Goal: Information Seeking & Learning: Learn about a topic

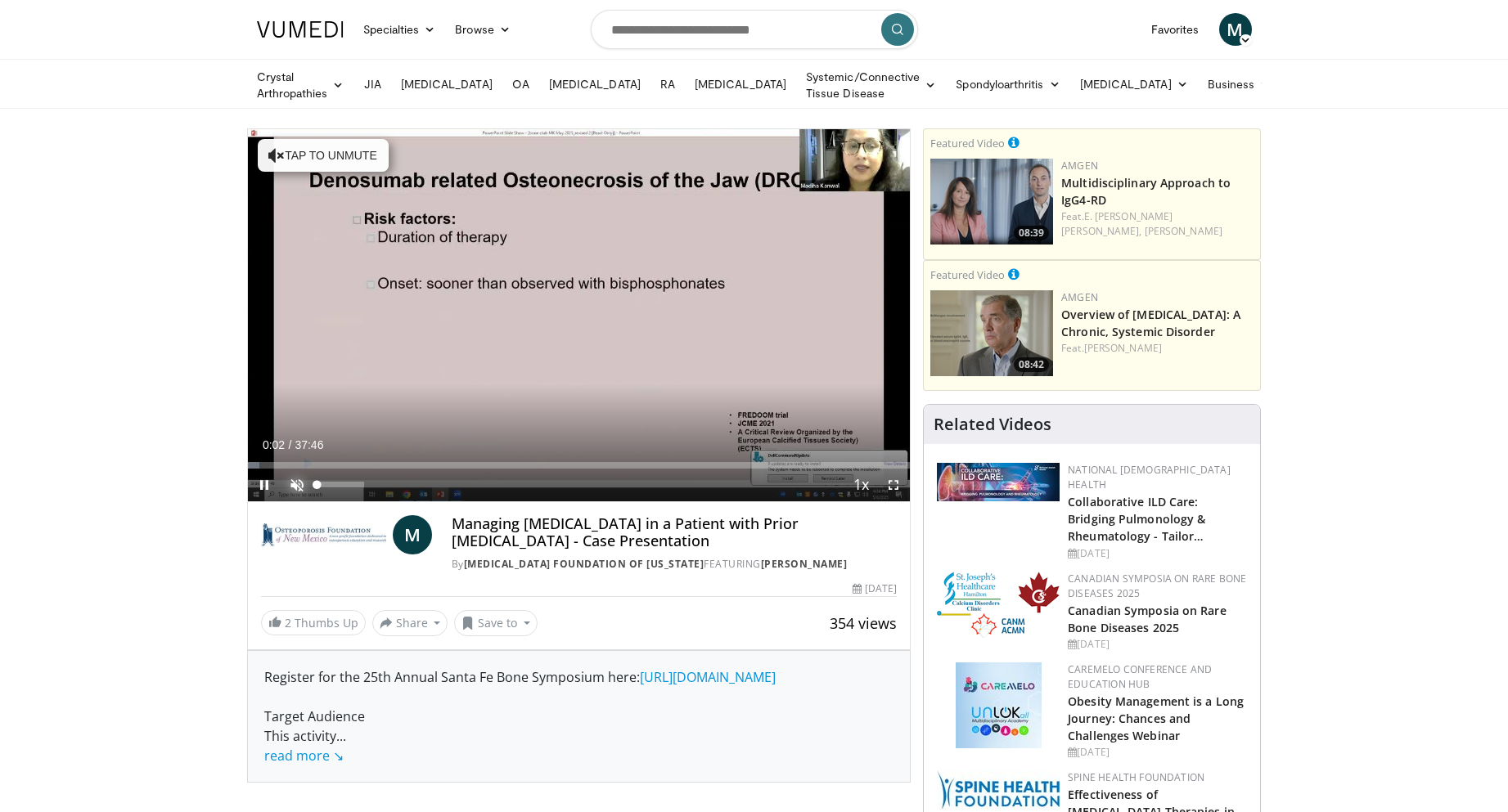
click at [300, 483] on span "Video Player" at bounding box center [296, 484] width 33 height 33
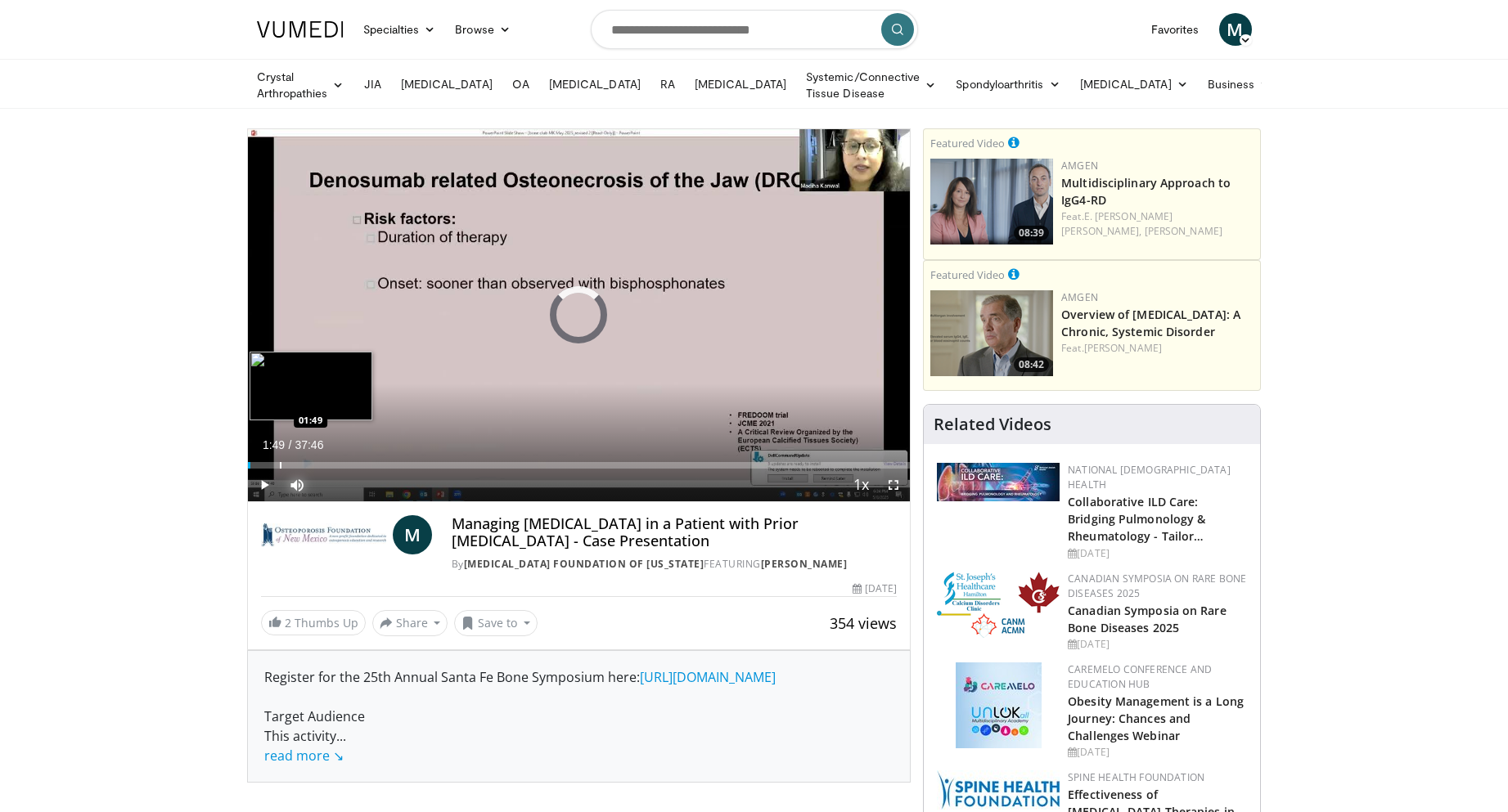
click at [280, 464] on div "Progress Bar" at bounding box center [280, 465] width 2 height 6
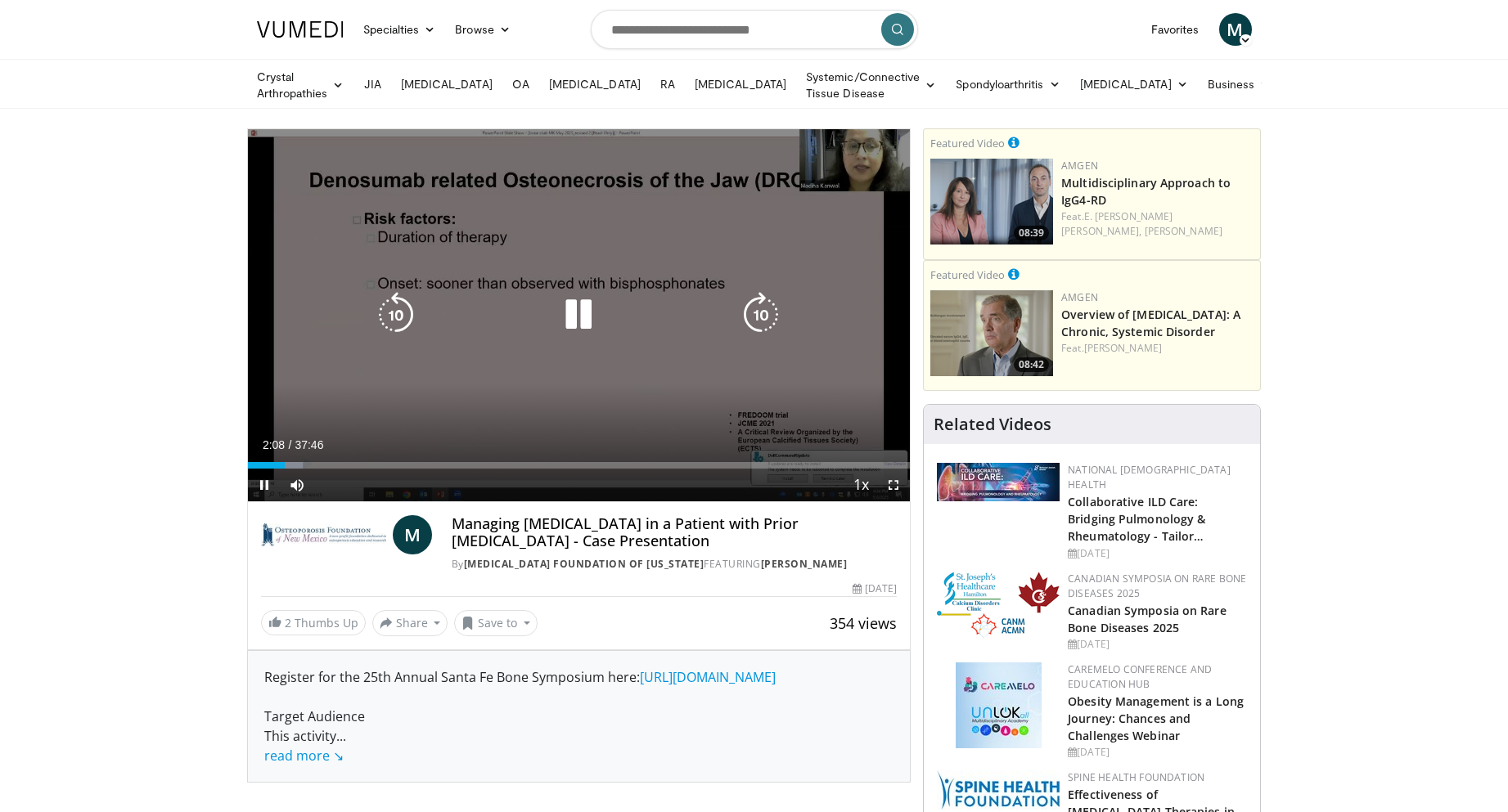
click at [579, 312] on icon "Video Player" at bounding box center [579, 315] width 46 height 46
drag, startPoint x: 566, startPoint y: 312, endPoint x: 316, endPoint y: 318, distance: 250.1
click at [566, 312] on icon "Video Player" at bounding box center [579, 315] width 46 height 46
click at [401, 308] on icon "Video Player" at bounding box center [396, 315] width 46 height 46
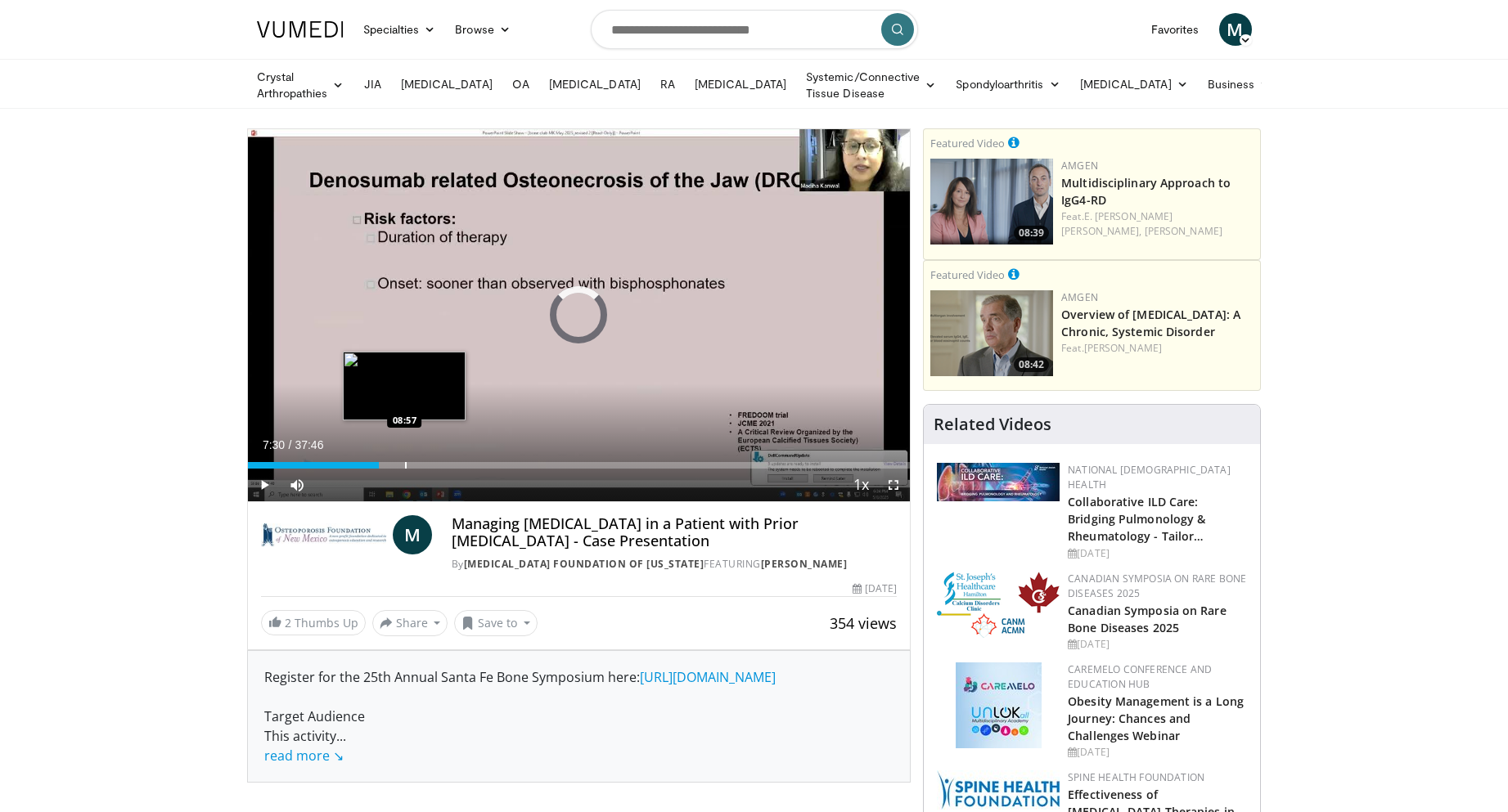
drag, startPoint x: 367, startPoint y: 460, endPoint x: 404, endPoint y: 459, distance: 37.0
click at [405, 462] on div "Progress Bar" at bounding box center [406, 465] width 2 height 6
drag, startPoint x: 404, startPoint y: 465, endPoint x: 429, endPoint y: 465, distance: 25.0
click at [429, 465] on div "Progress Bar" at bounding box center [430, 465] width 2 height 6
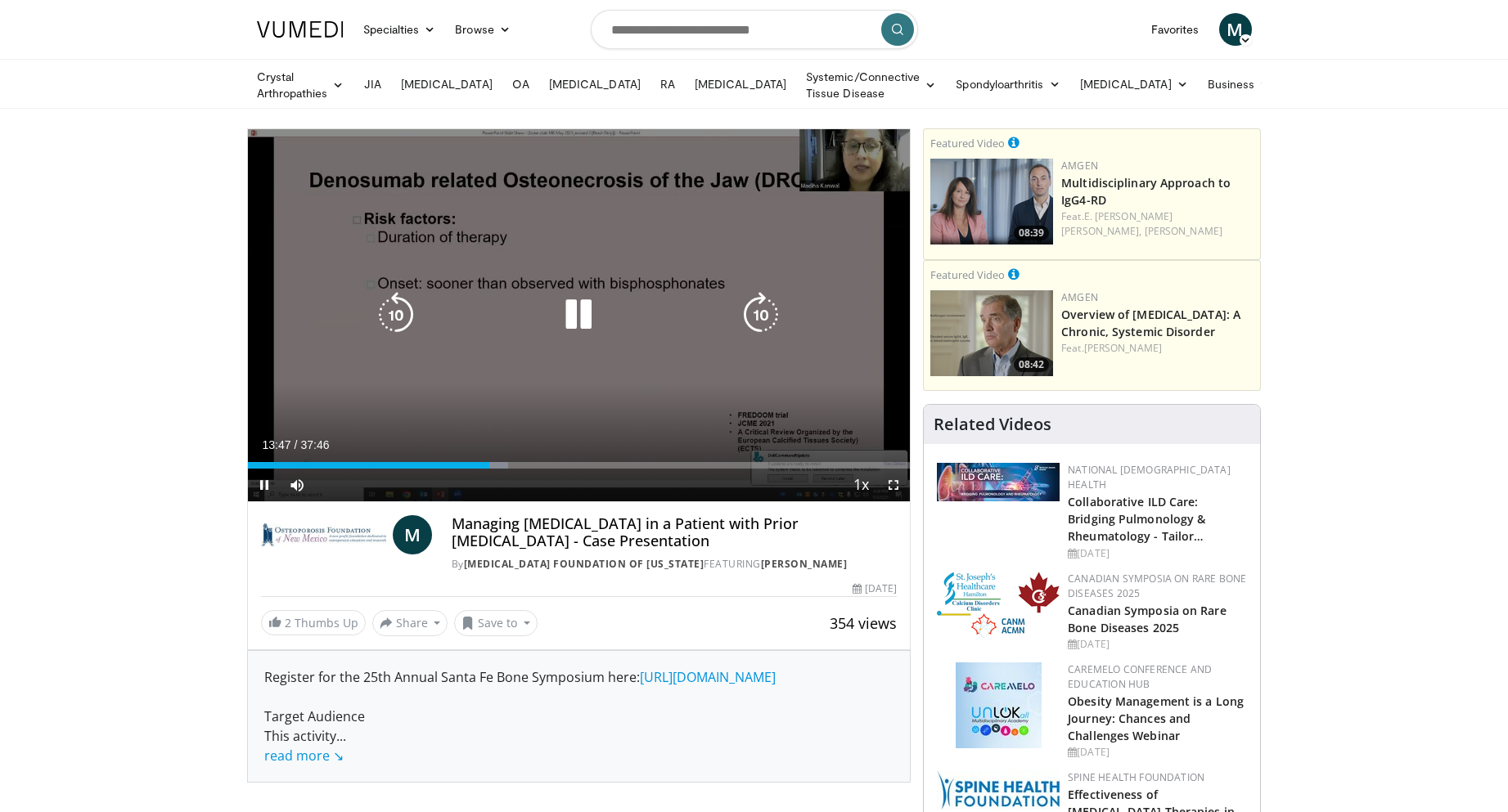
click at [758, 314] on icon "Video Player" at bounding box center [761, 315] width 46 height 46
click at [763, 308] on icon "Video Player" at bounding box center [761, 315] width 46 height 46
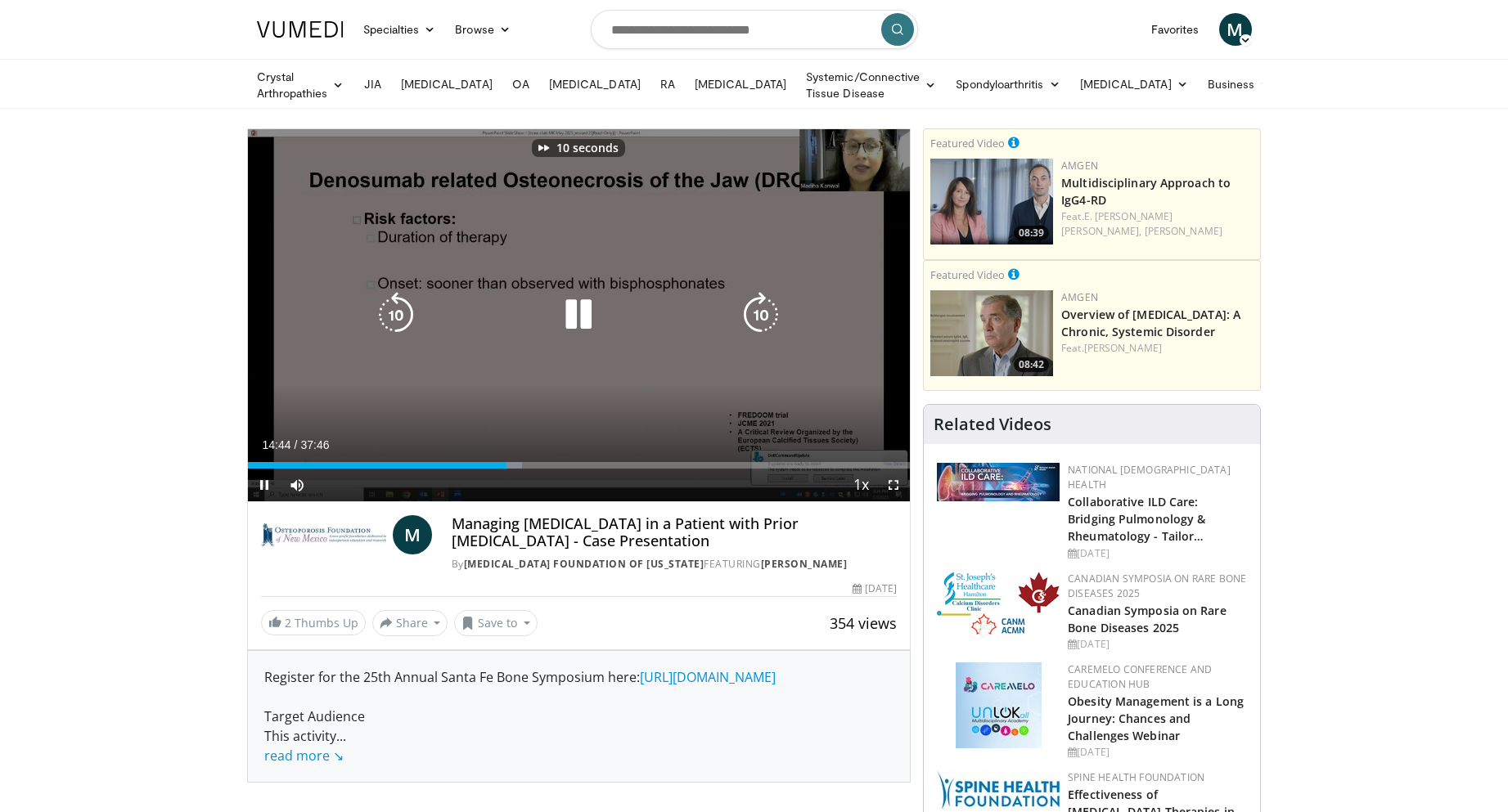
click at [763, 308] on icon "Video Player" at bounding box center [761, 315] width 46 height 46
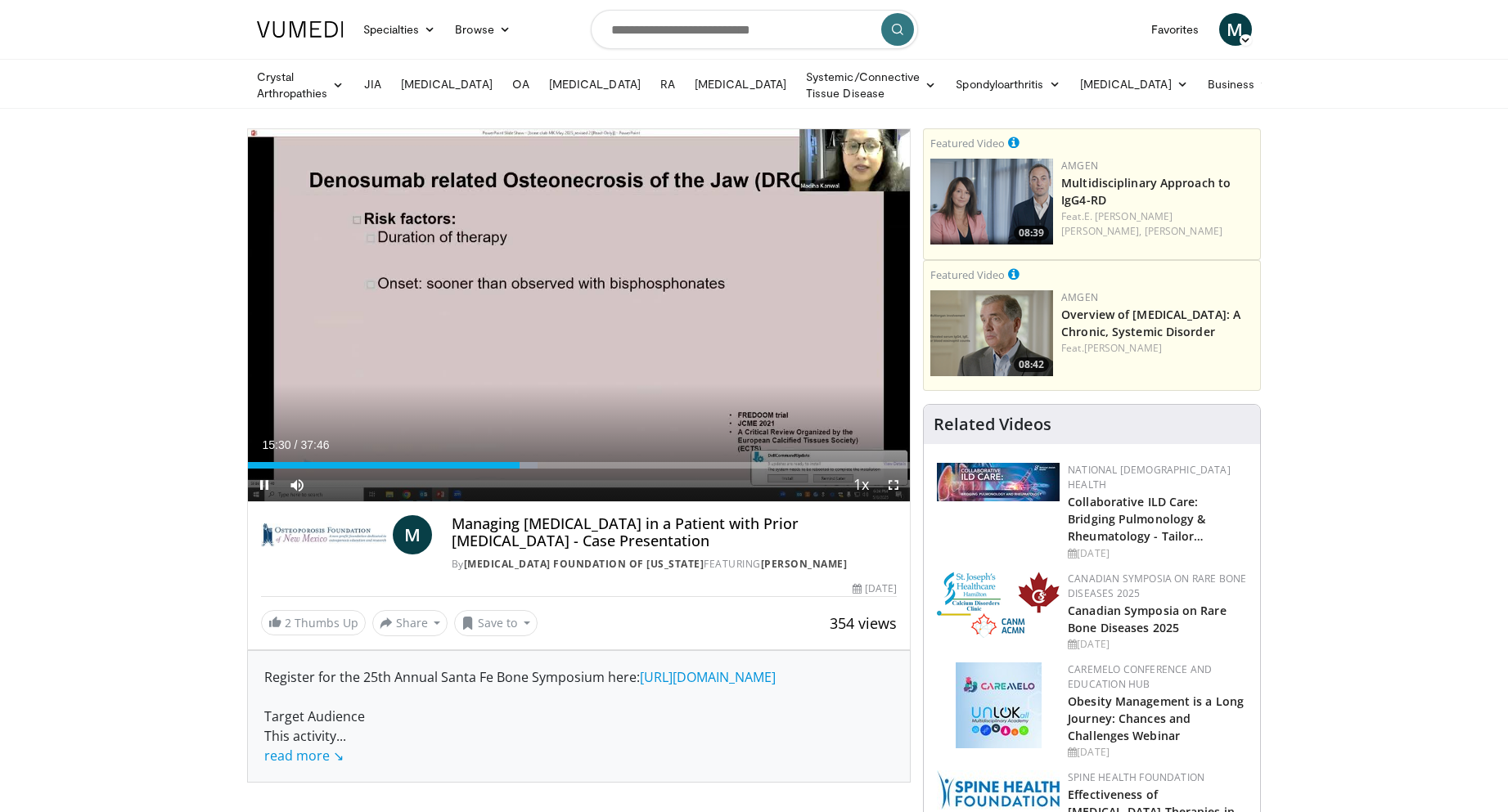
click at [763, 308] on div "10 seconds Tap to unmute" at bounding box center [579, 315] width 663 height 372
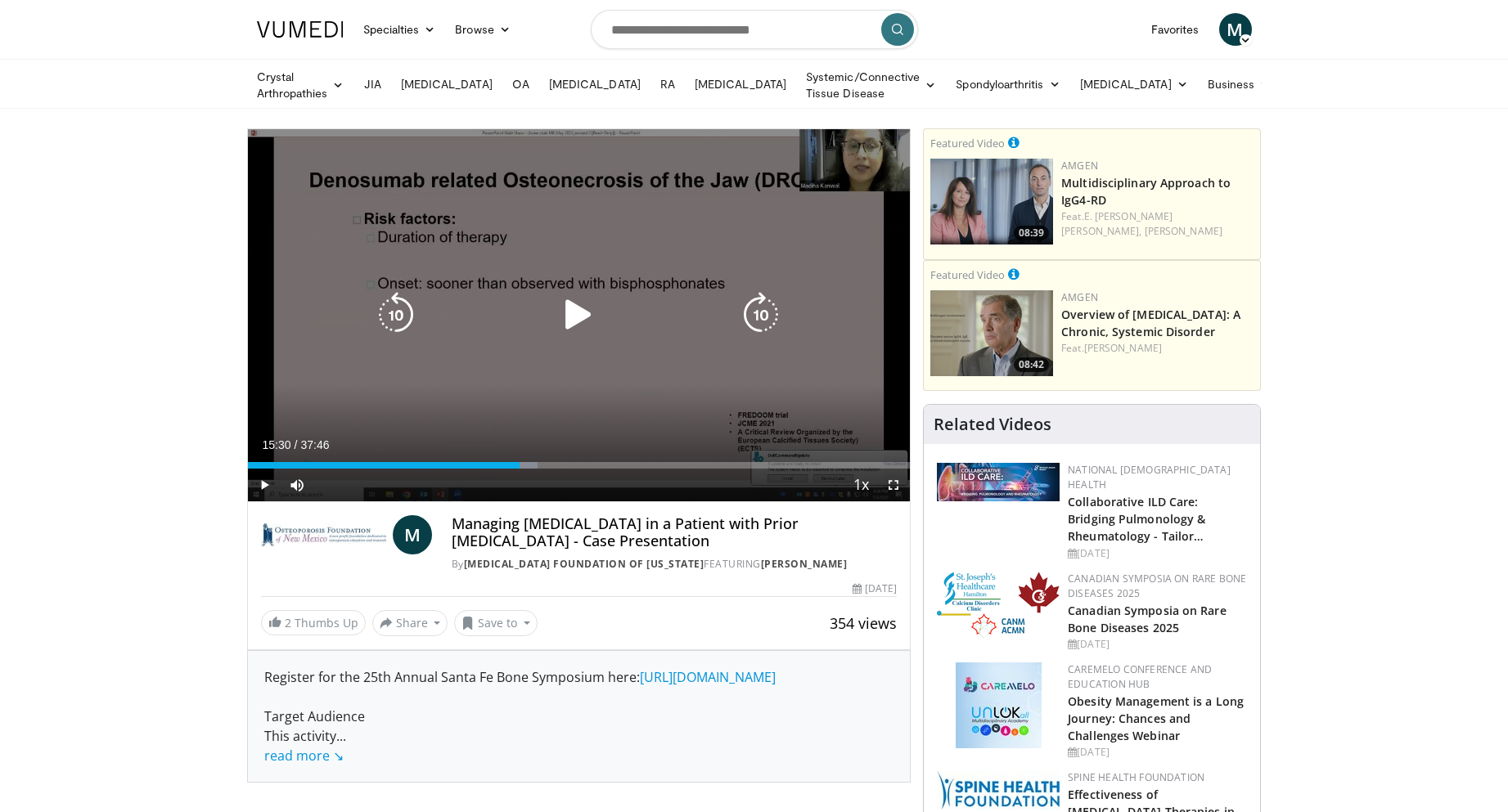
click at [755, 311] on icon "Video Player" at bounding box center [761, 315] width 46 height 46
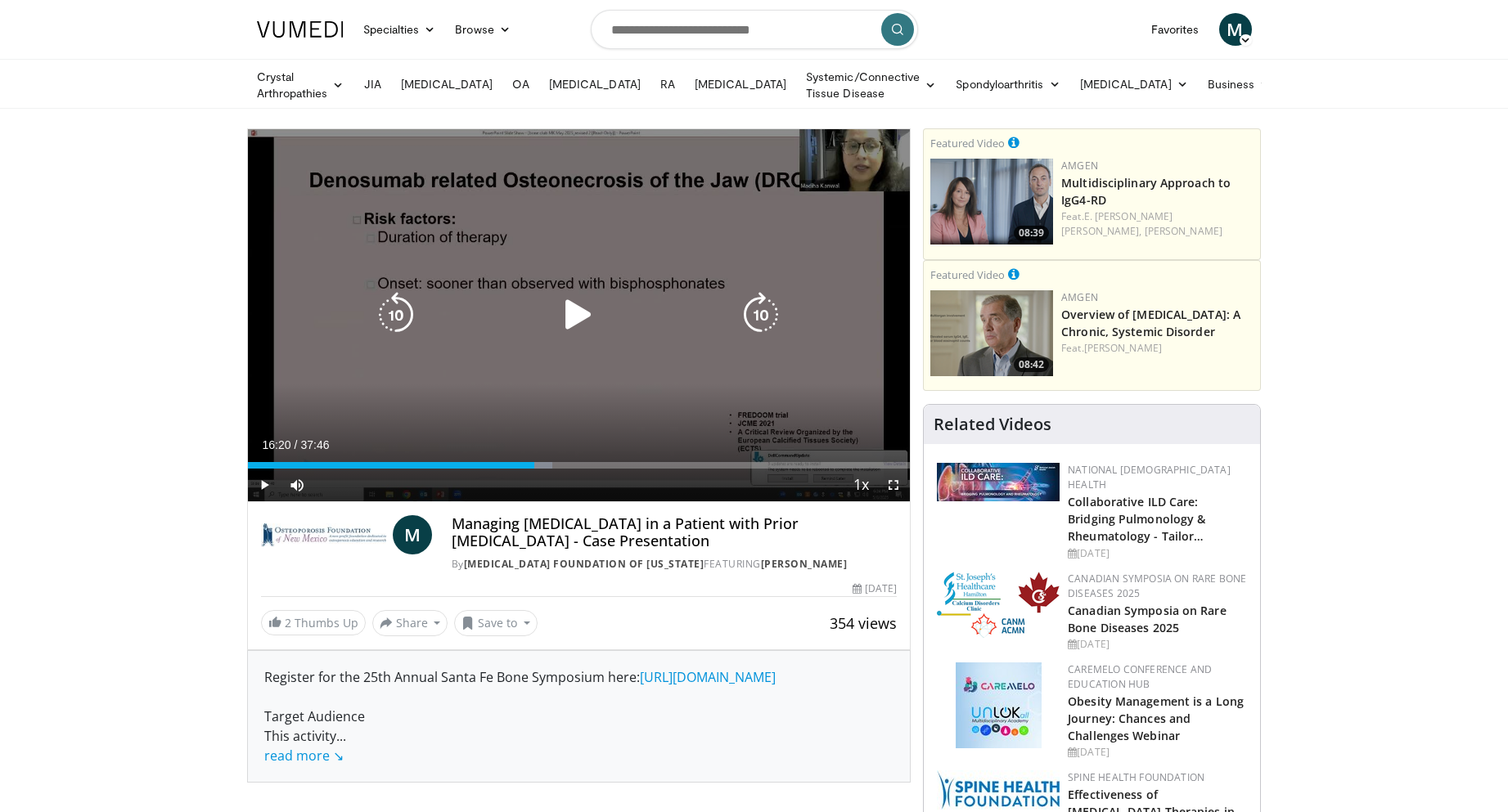
click at [755, 311] on icon "Video Player" at bounding box center [761, 315] width 46 height 46
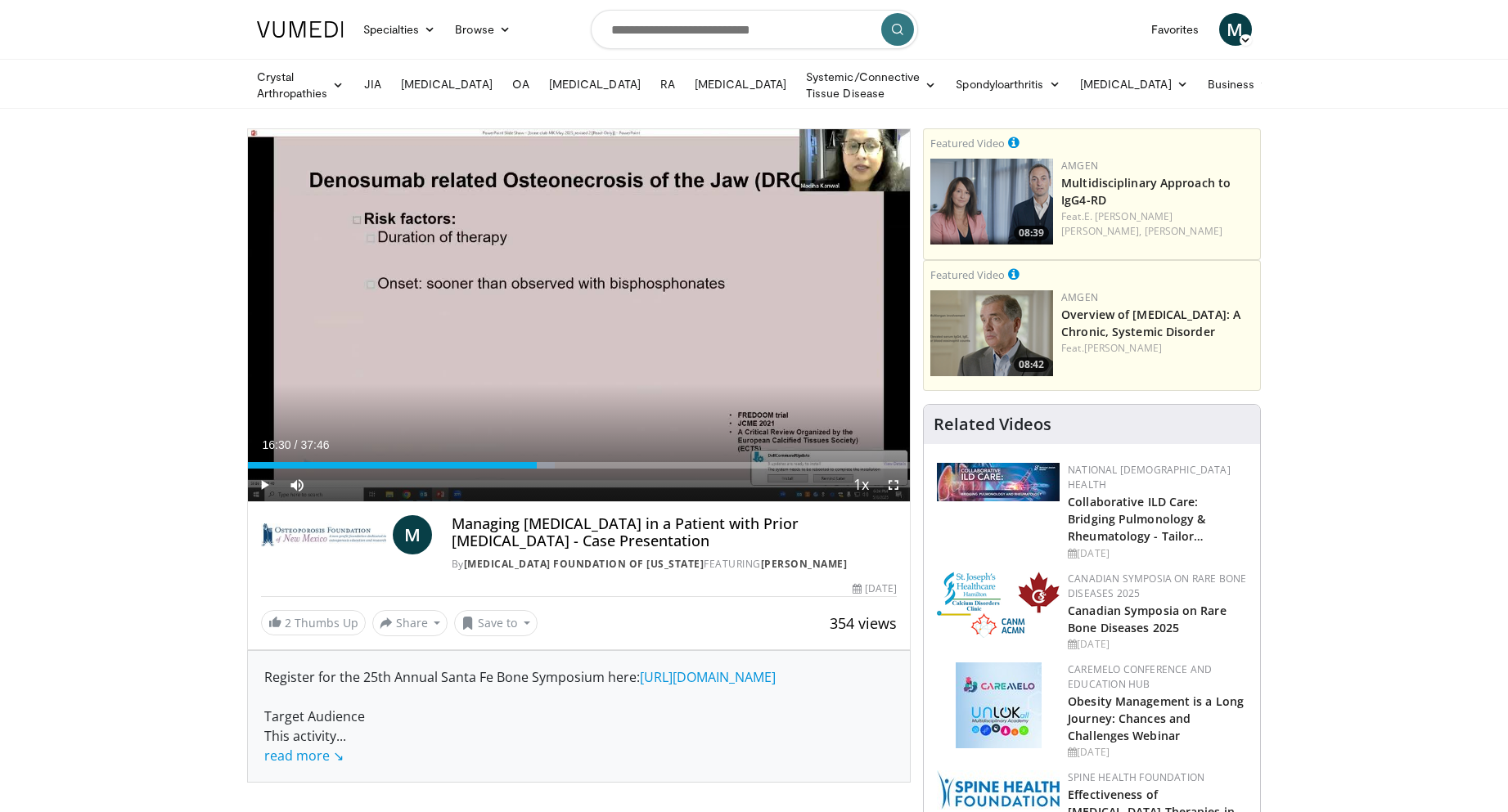
click at [755, 311] on div "10 seconds Tap to unmute" at bounding box center [579, 315] width 663 height 372
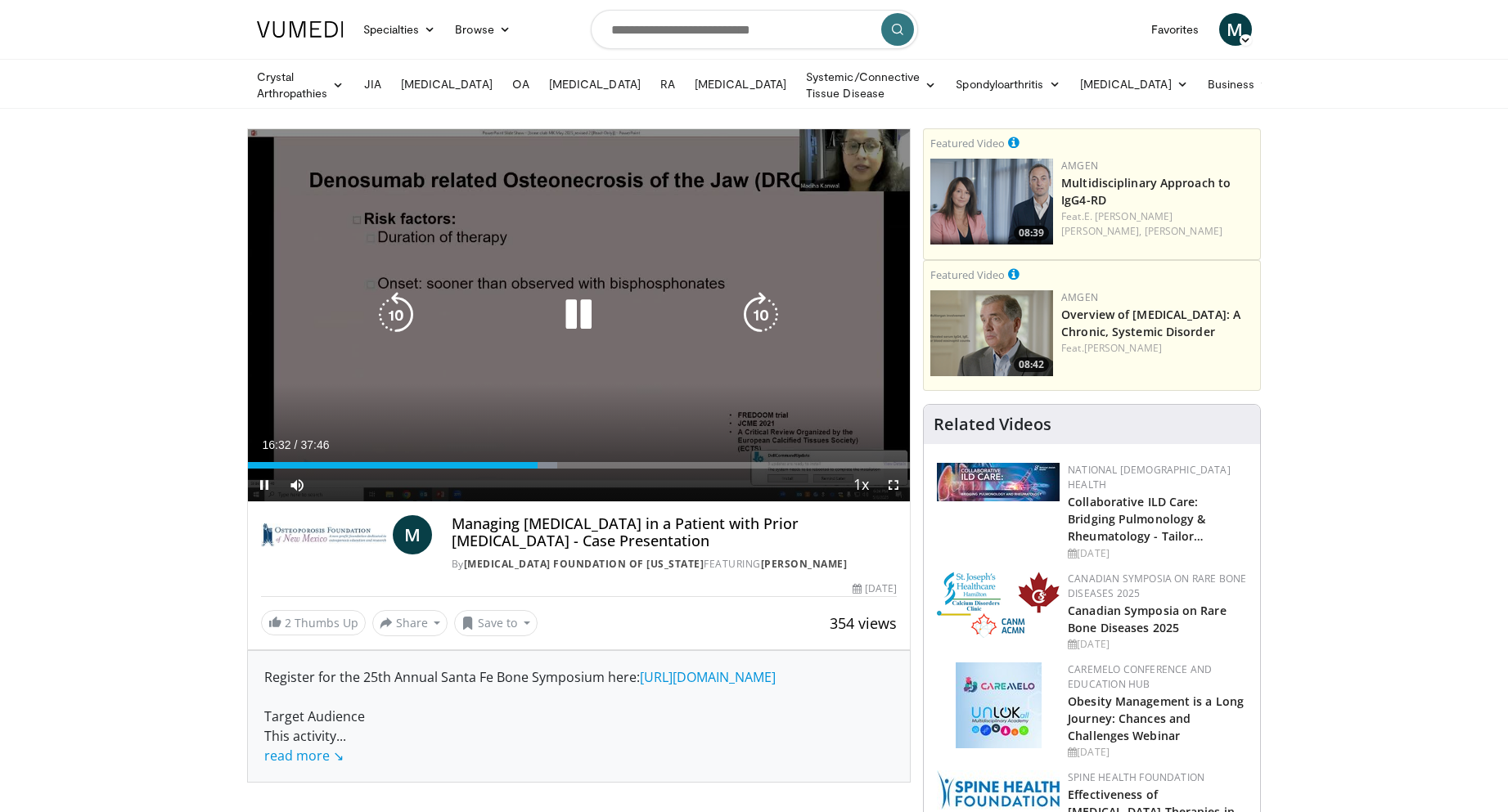
click at [759, 308] on icon "Video Player" at bounding box center [761, 315] width 46 height 46
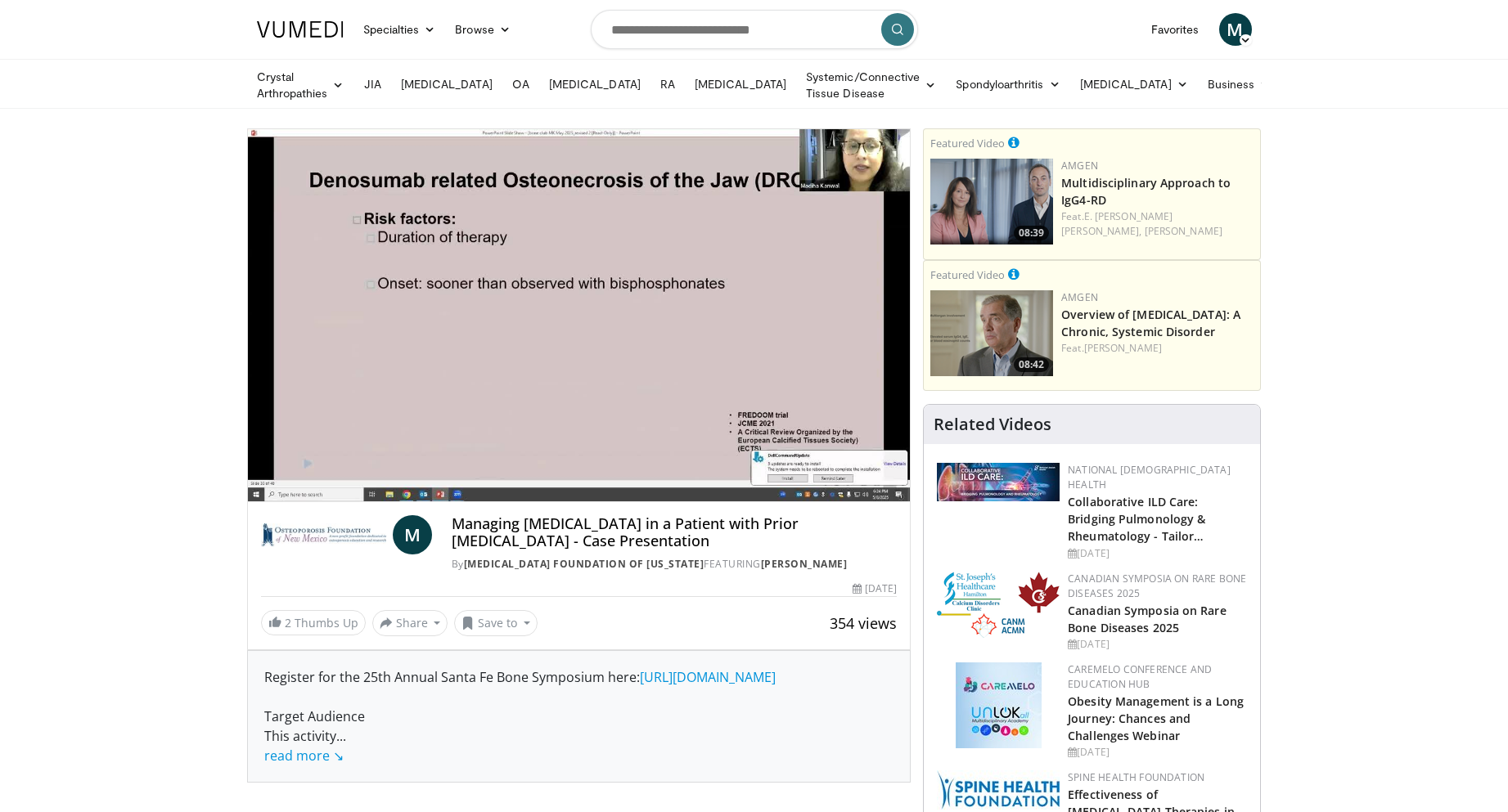
click at [759, 308] on div "40 seconds Tap to unmute" at bounding box center [579, 315] width 663 height 372
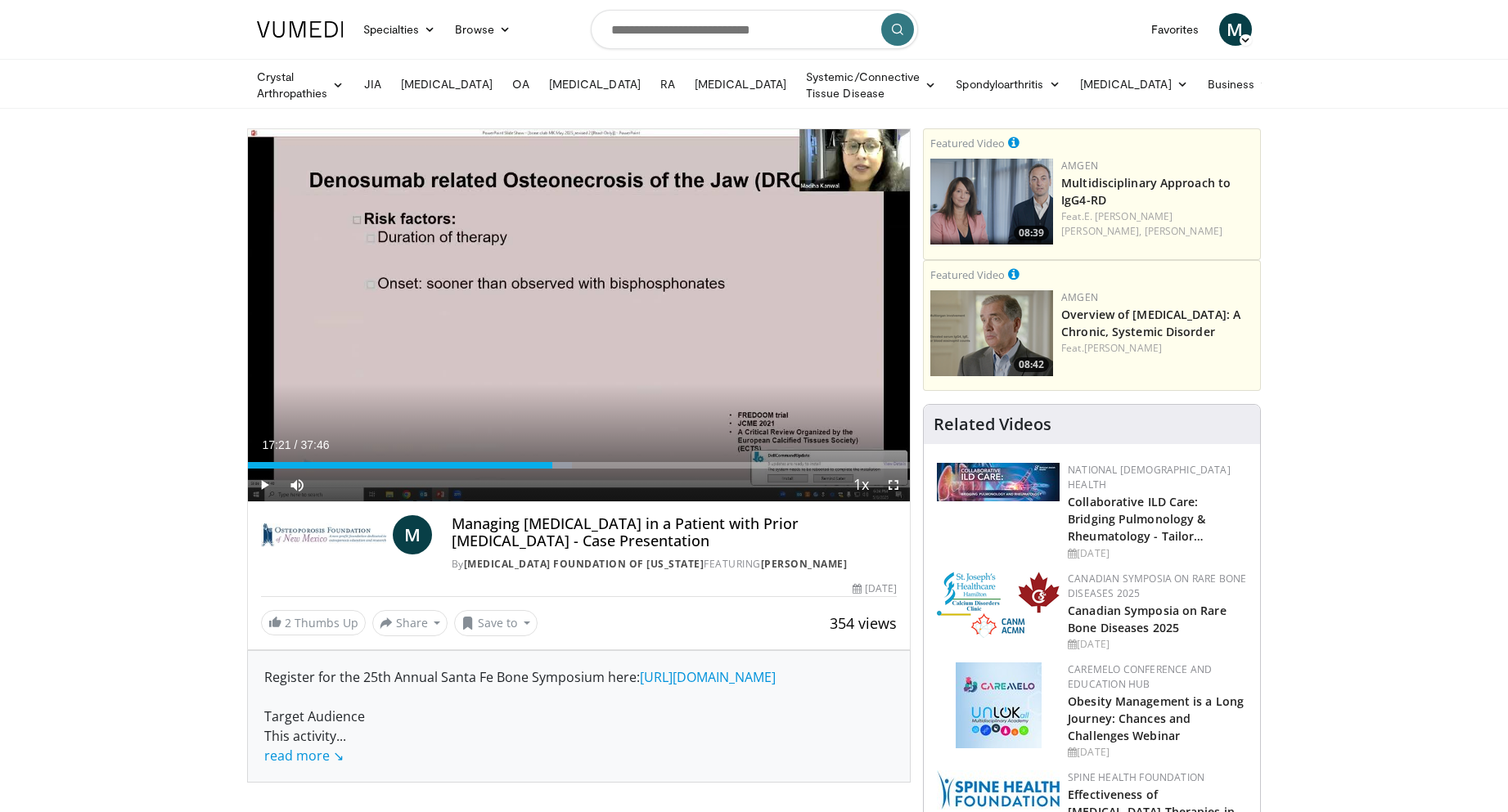
click at [759, 308] on div "40 seconds Tap to unmute" at bounding box center [579, 315] width 663 height 372
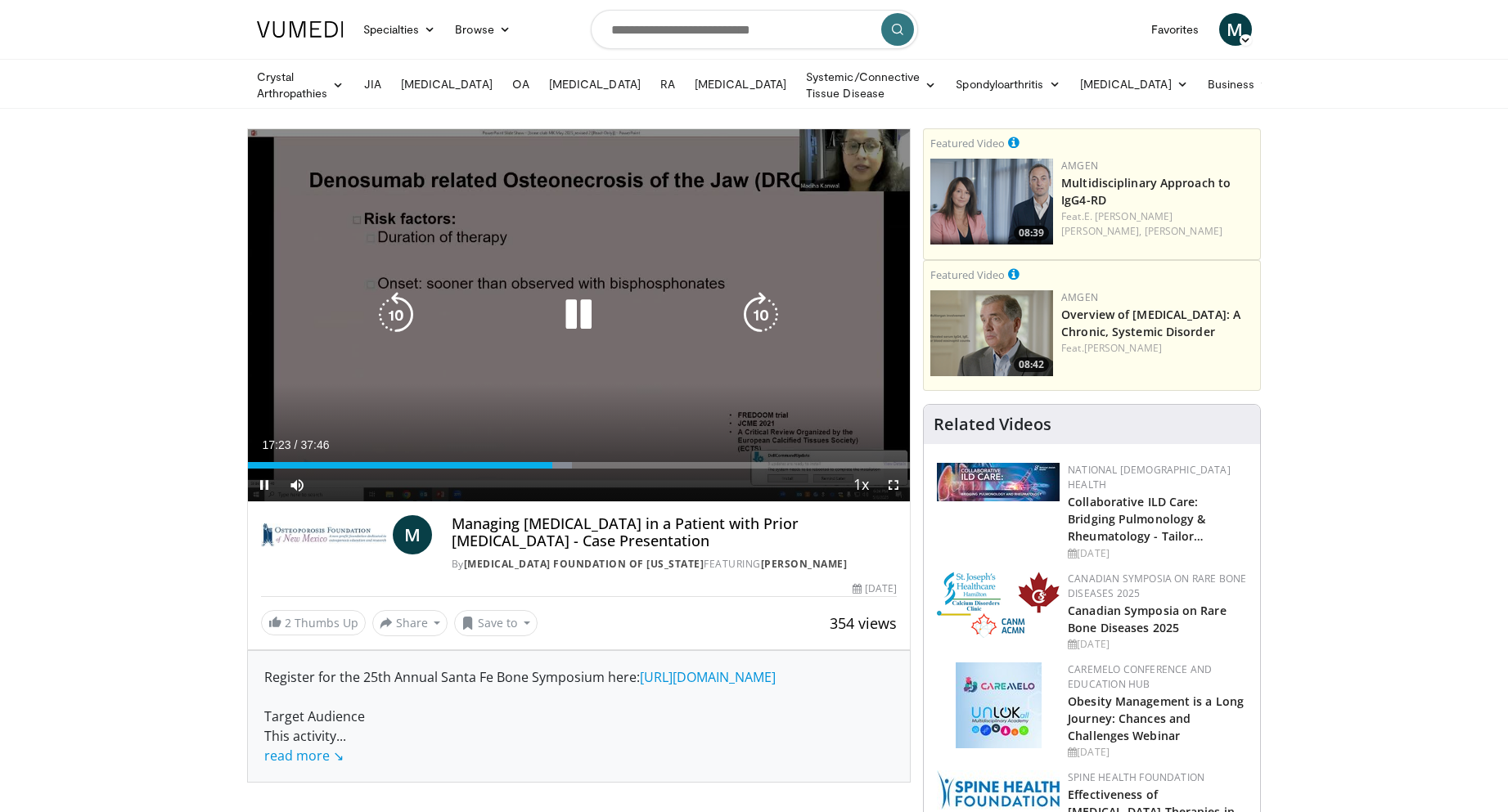
click at [758, 312] on icon "Video Player" at bounding box center [761, 315] width 46 height 46
click at [753, 307] on icon "Video Player" at bounding box center [761, 315] width 46 height 46
click at [759, 308] on icon "Video Player" at bounding box center [761, 315] width 46 height 46
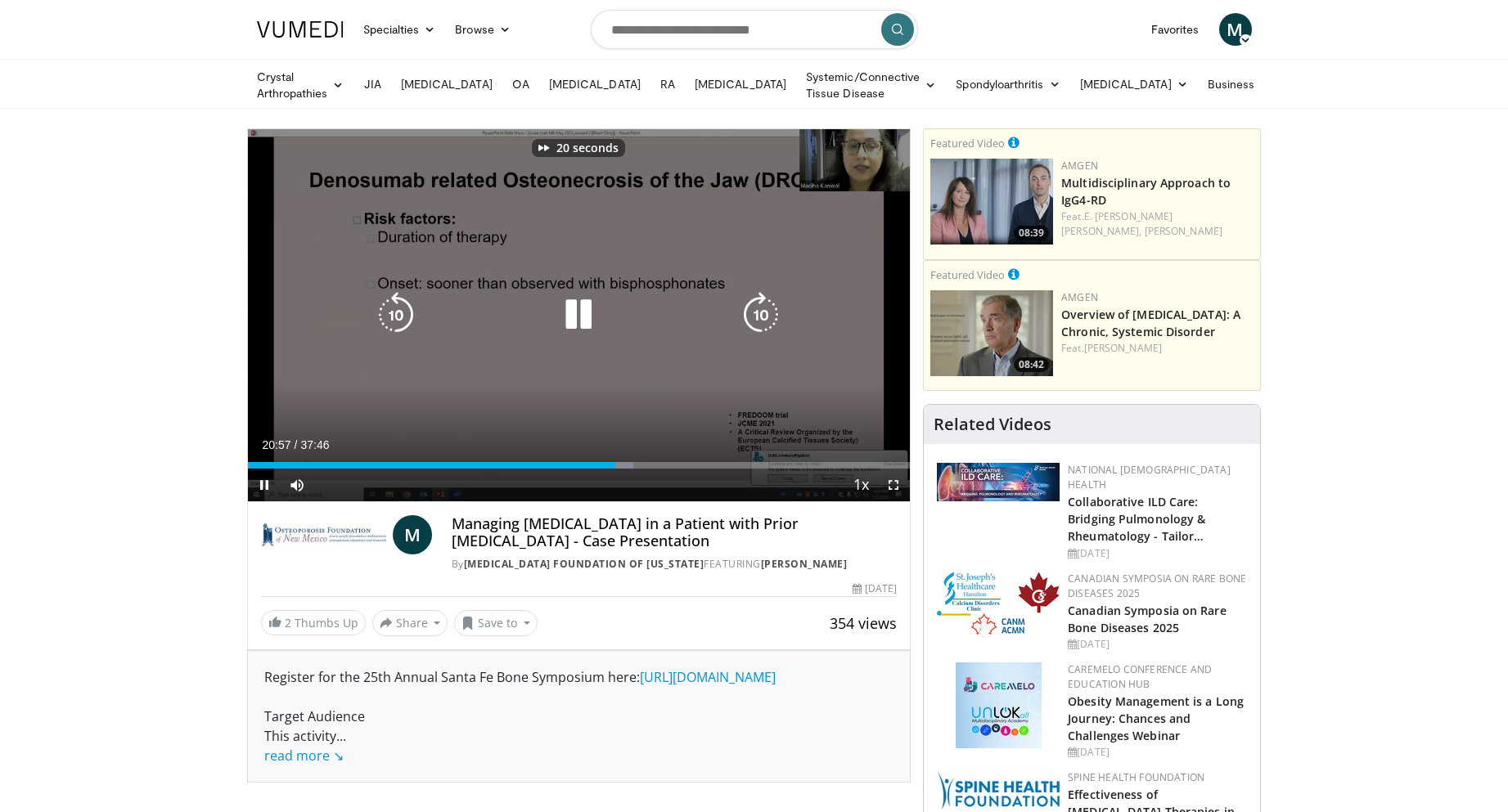
click at [759, 308] on icon "Video Player" at bounding box center [761, 315] width 46 height 46
click at [399, 304] on icon "Video Player" at bounding box center [396, 315] width 46 height 46
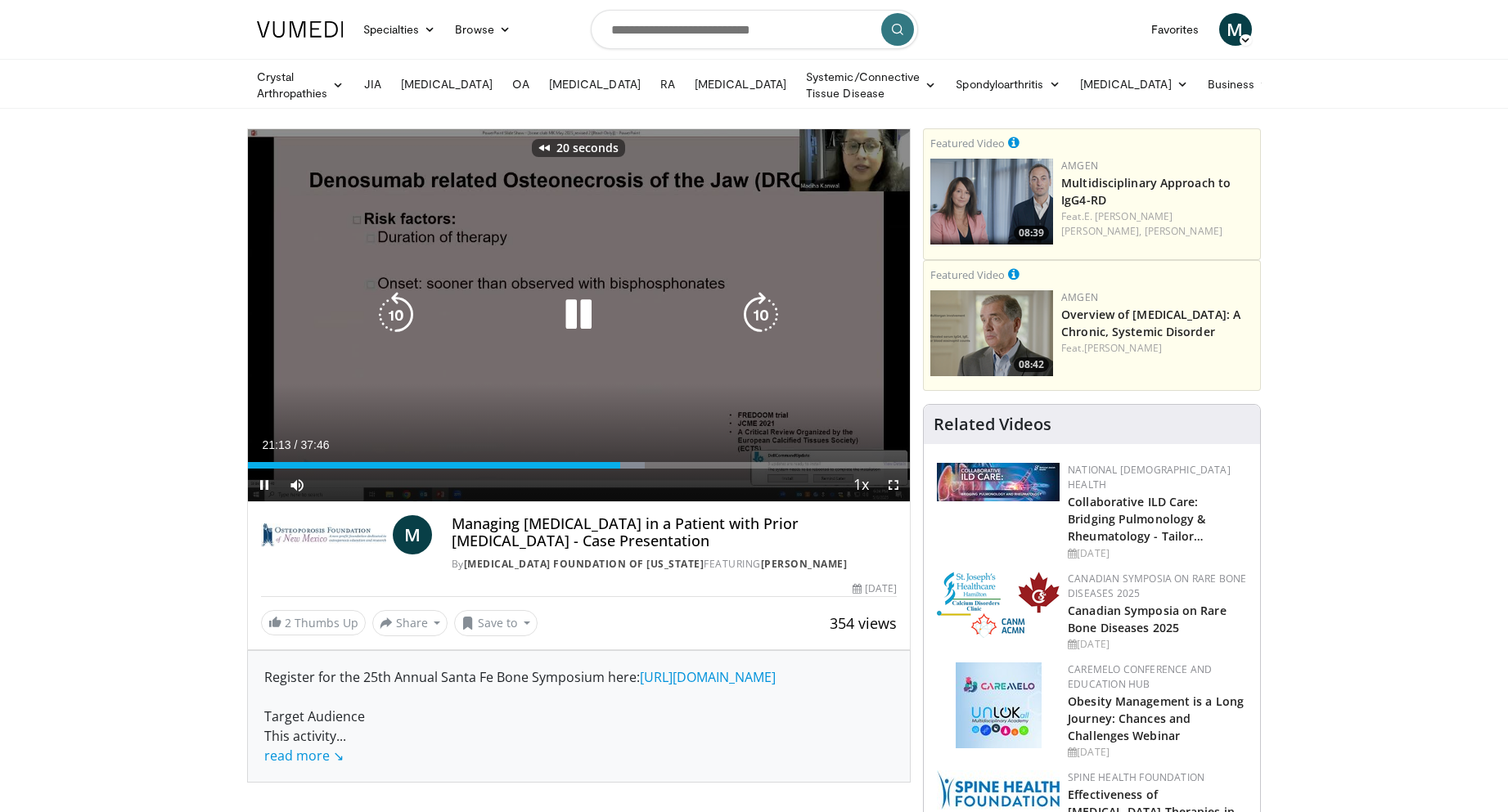
click at [399, 304] on icon "Video Player" at bounding box center [396, 315] width 46 height 46
click at [752, 311] on icon "Video Player" at bounding box center [761, 315] width 46 height 46
click at [764, 308] on icon "Video Player" at bounding box center [761, 315] width 46 height 46
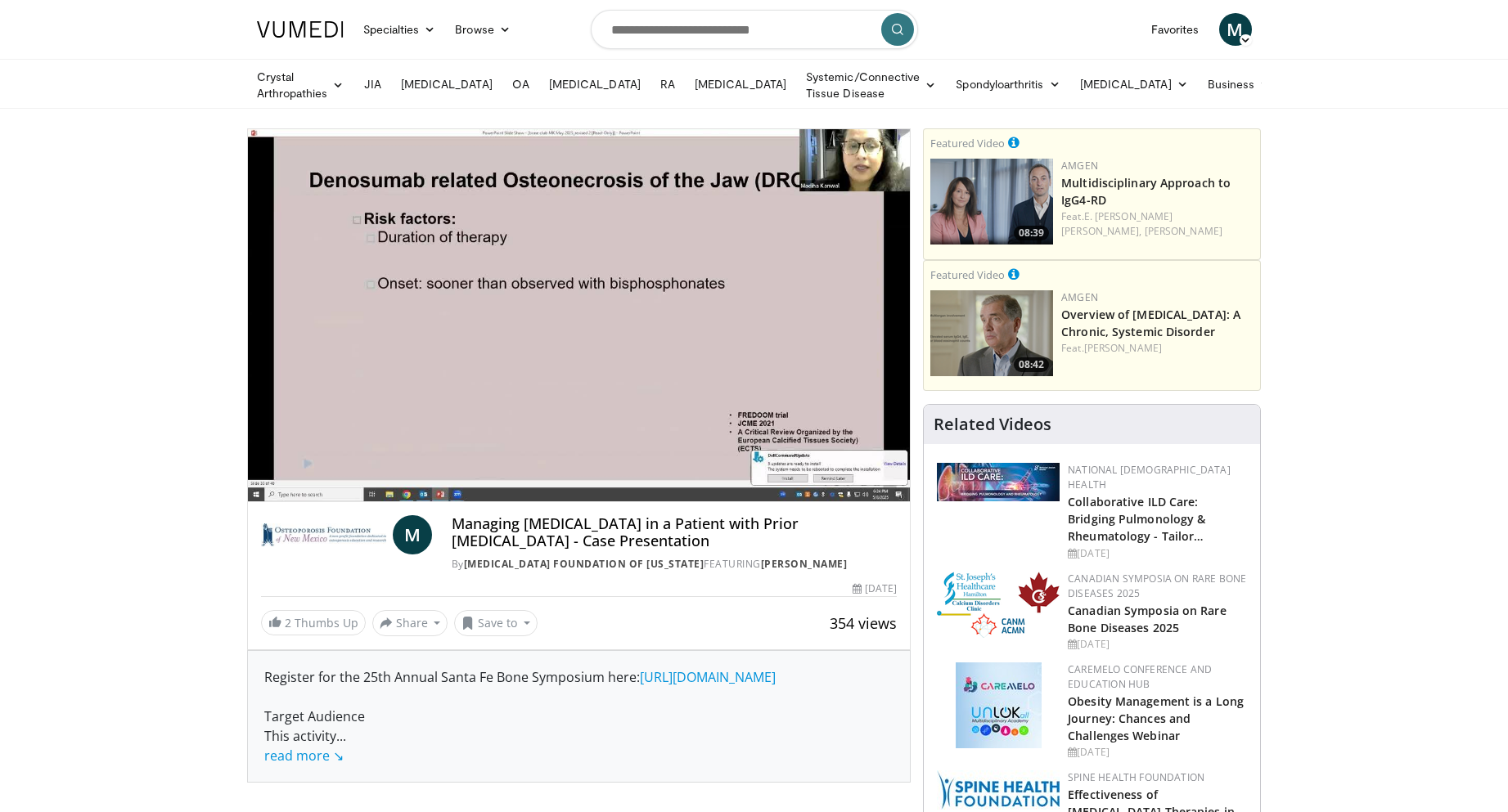
click at [764, 308] on div "10 seconds Tap to unmute" at bounding box center [579, 315] width 663 height 372
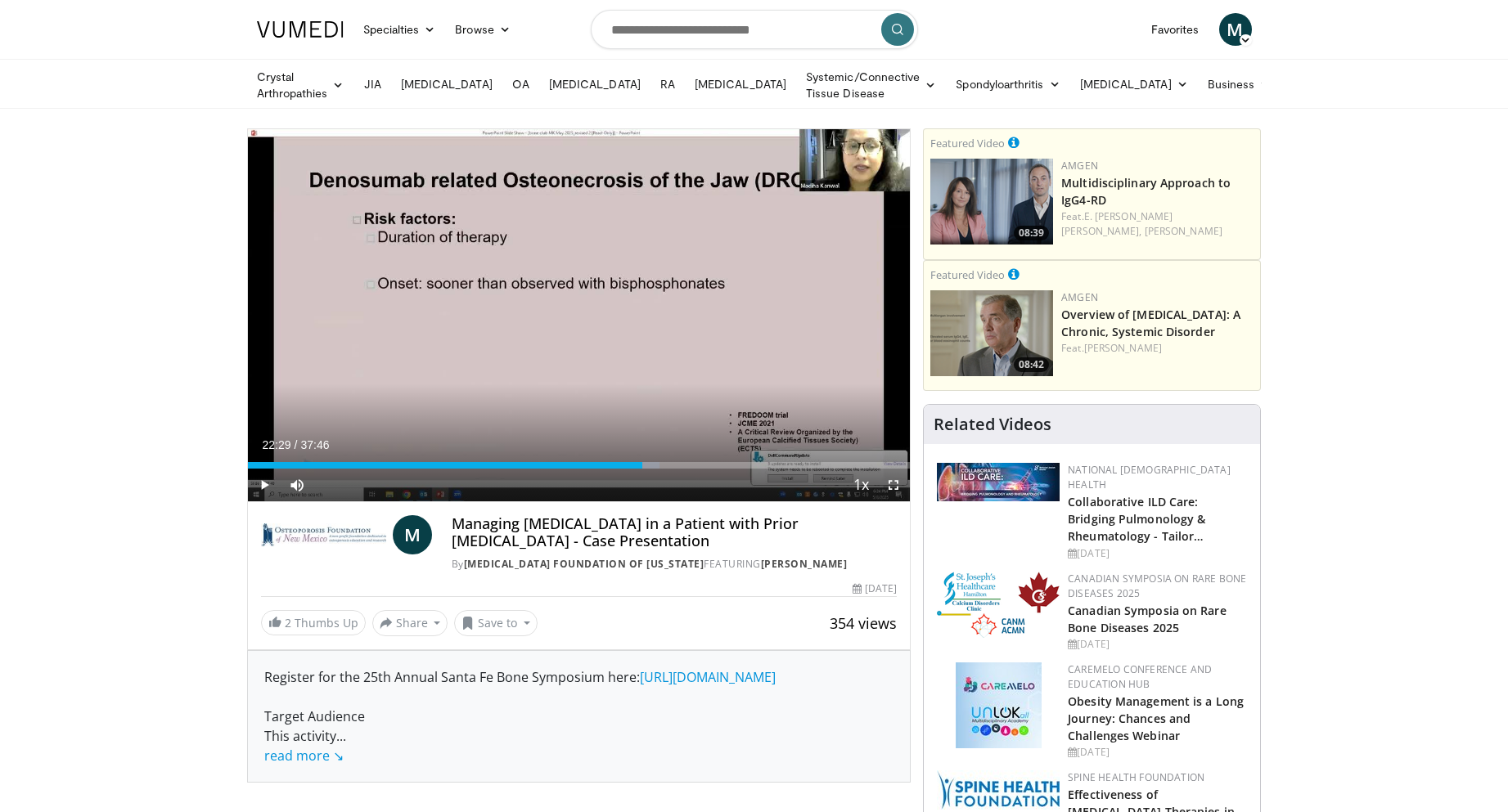
click at [764, 308] on div "10 seconds Tap to unmute" at bounding box center [579, 315] width 663 height 372
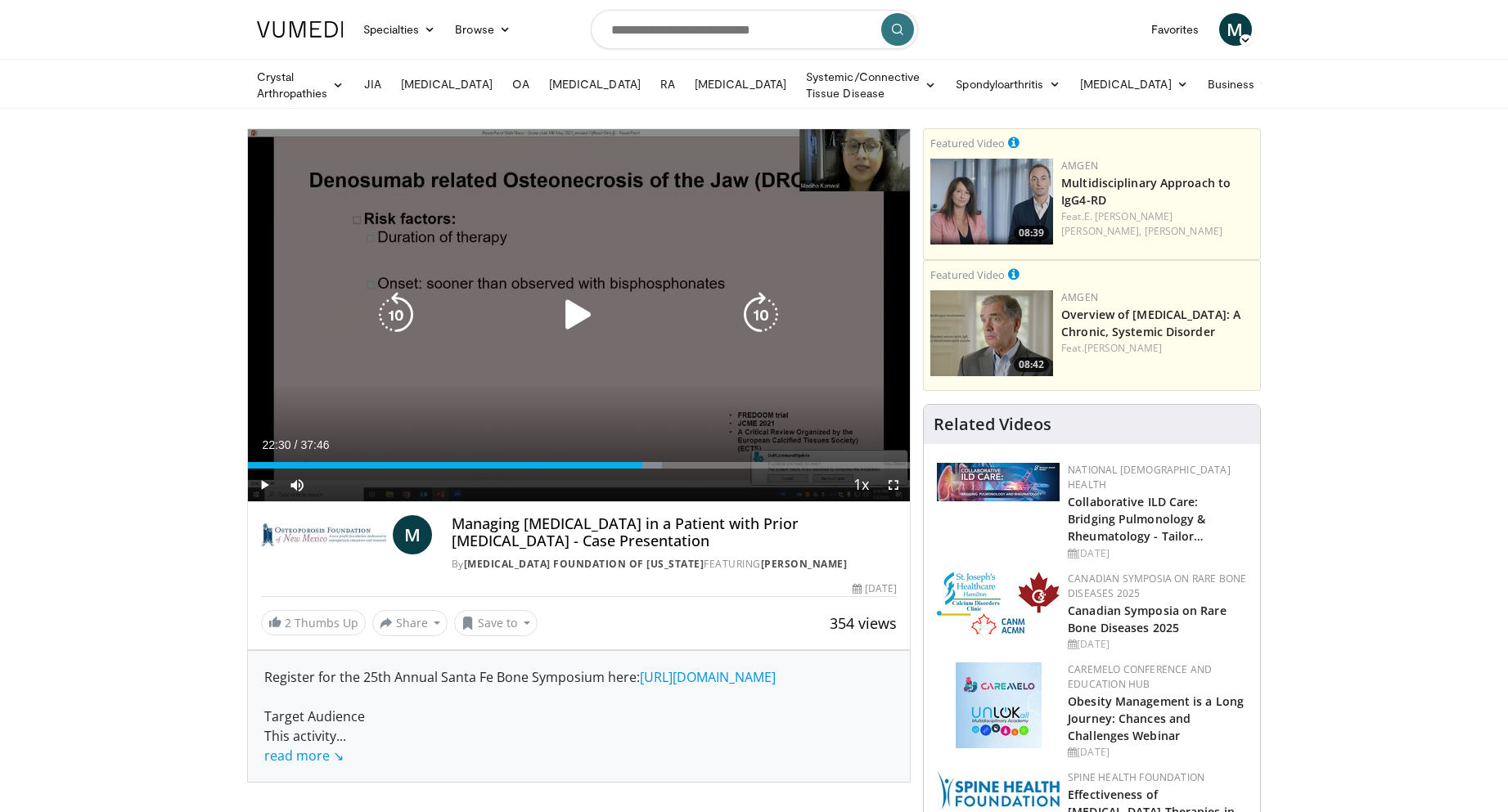
click at [758, 313] on icon "Video Player" at bounding box center [761, 315] width 46 height 46
click at [579, 315] on icon "Video Player" at bounding box center [579, 315] width 46 height 46
click at [771, 316] on icon "Video Player" at bounding box center [761, 315] width 46 height 46
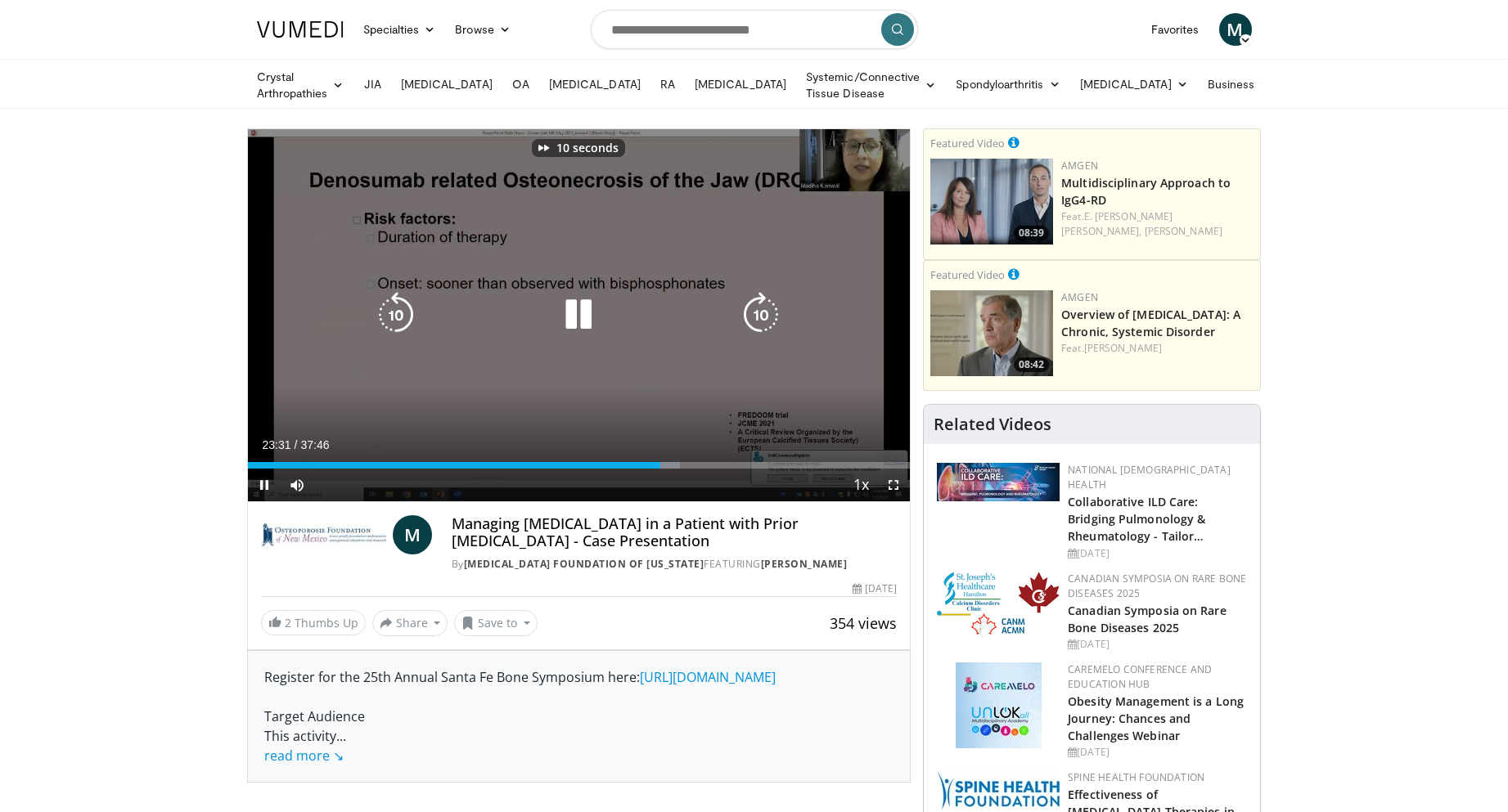
click at [771, 316] on icon "Video Player" at bounding box center [761, 315] width 46 height 46
click at [773, 304] on icon "Video Player" at bounding box center [761, 315] width 46 height 46
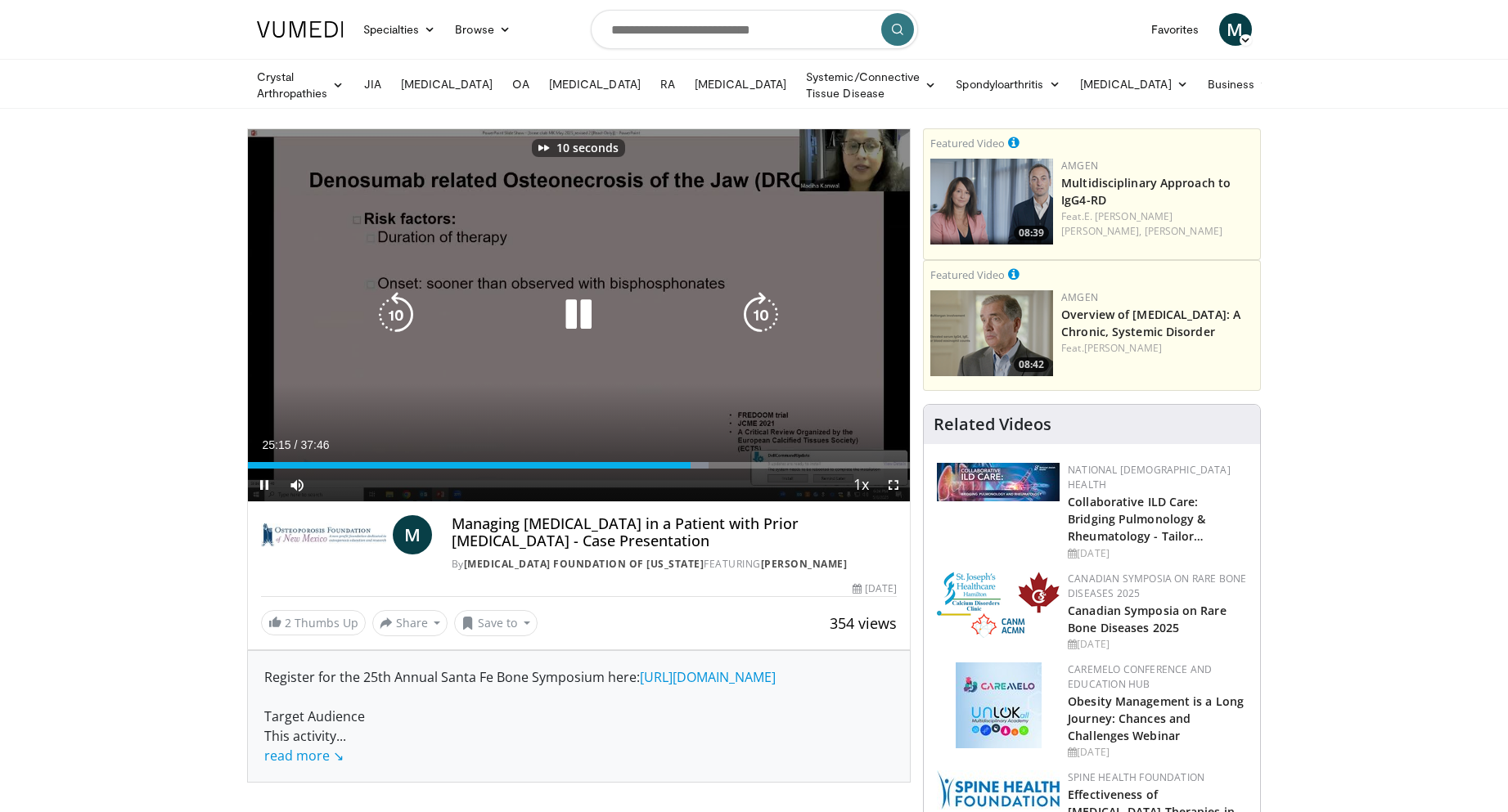
click at [773, 304] on icon "Video Player" at bounding box center [761, 315] width 46 height 46
